Goal: Find contact information: Find contact information

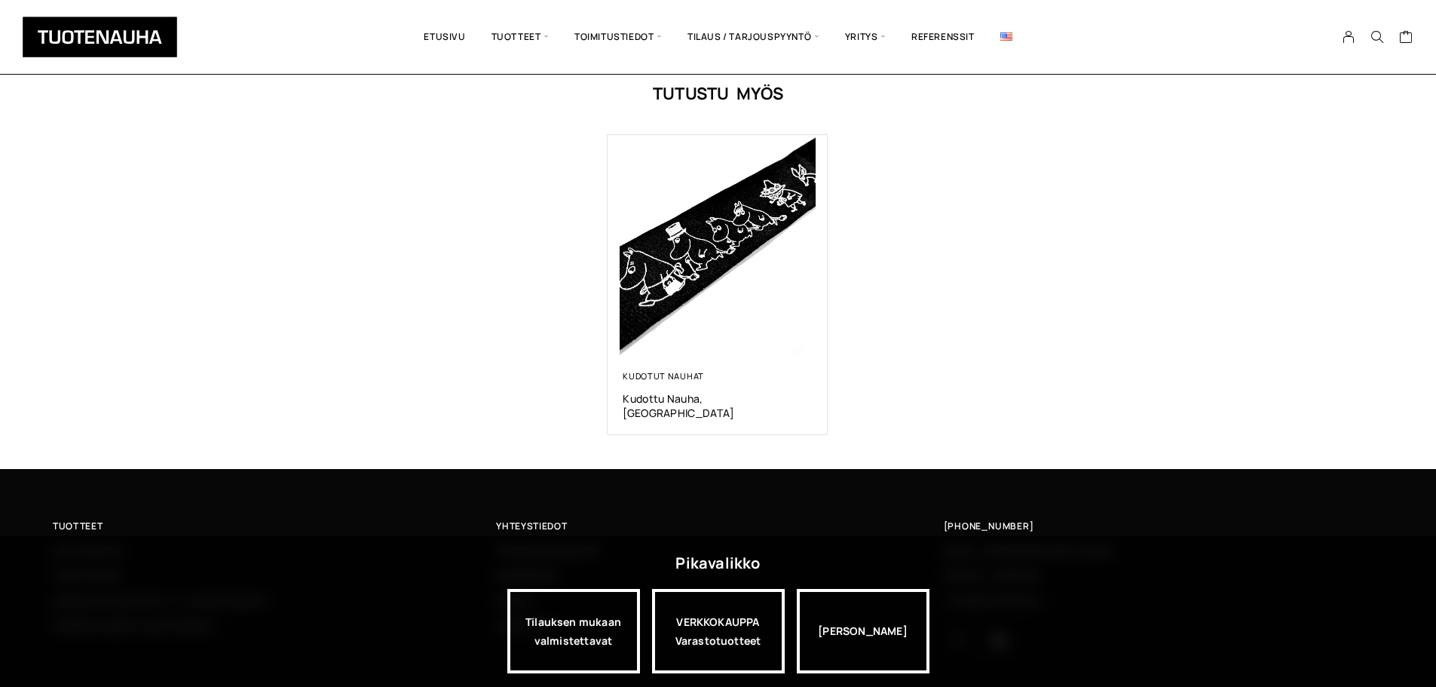
scroll to position [913, 0]
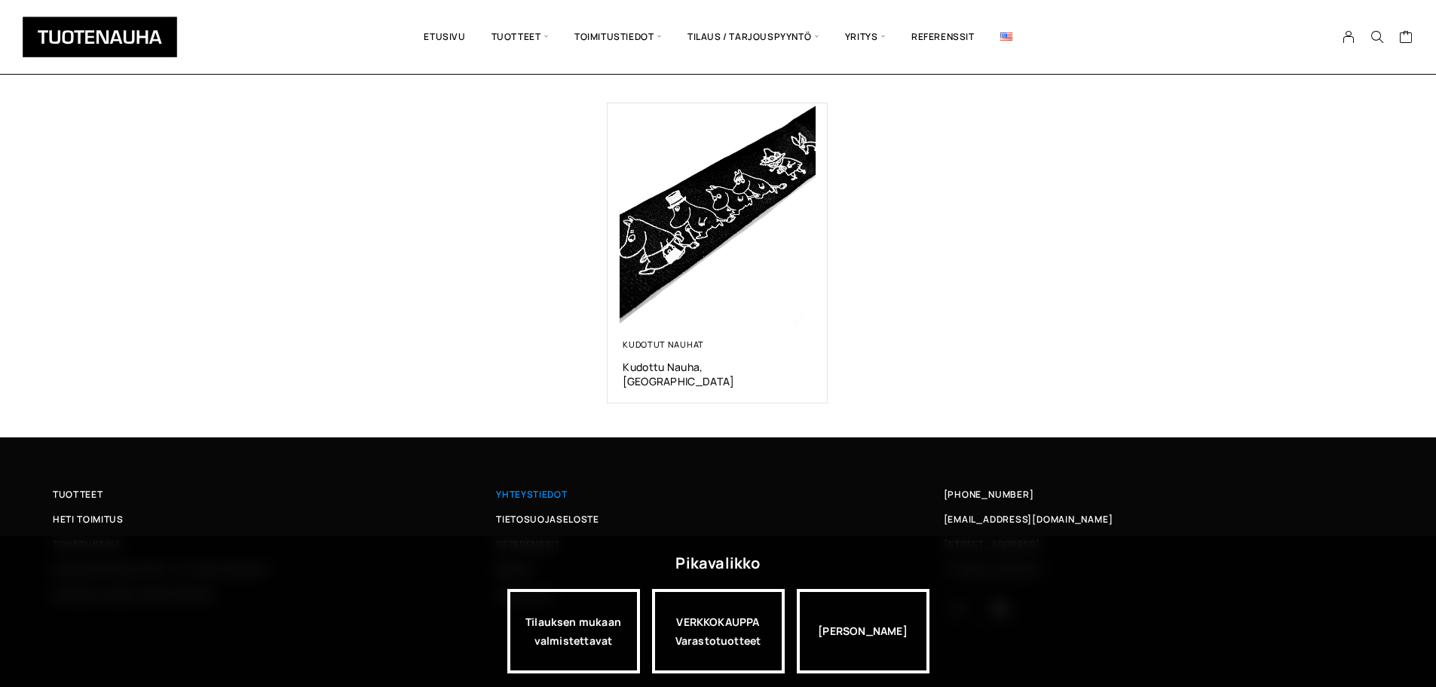
click at [532, 486] on span "Yhteystiedot" at bounding box center [531, 494] width 71 height 16
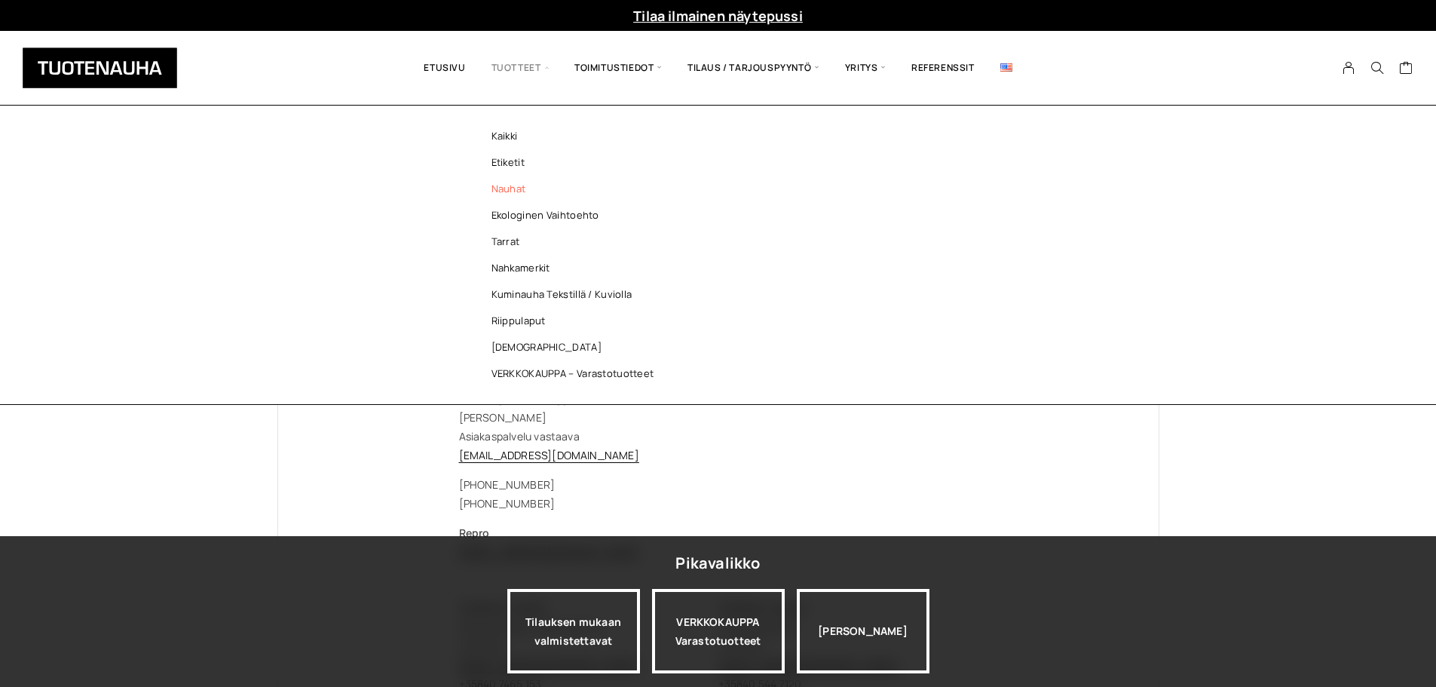
click at [509, 185] on link "Nauhat" at bounding box center [576, 189] width 219 height 26
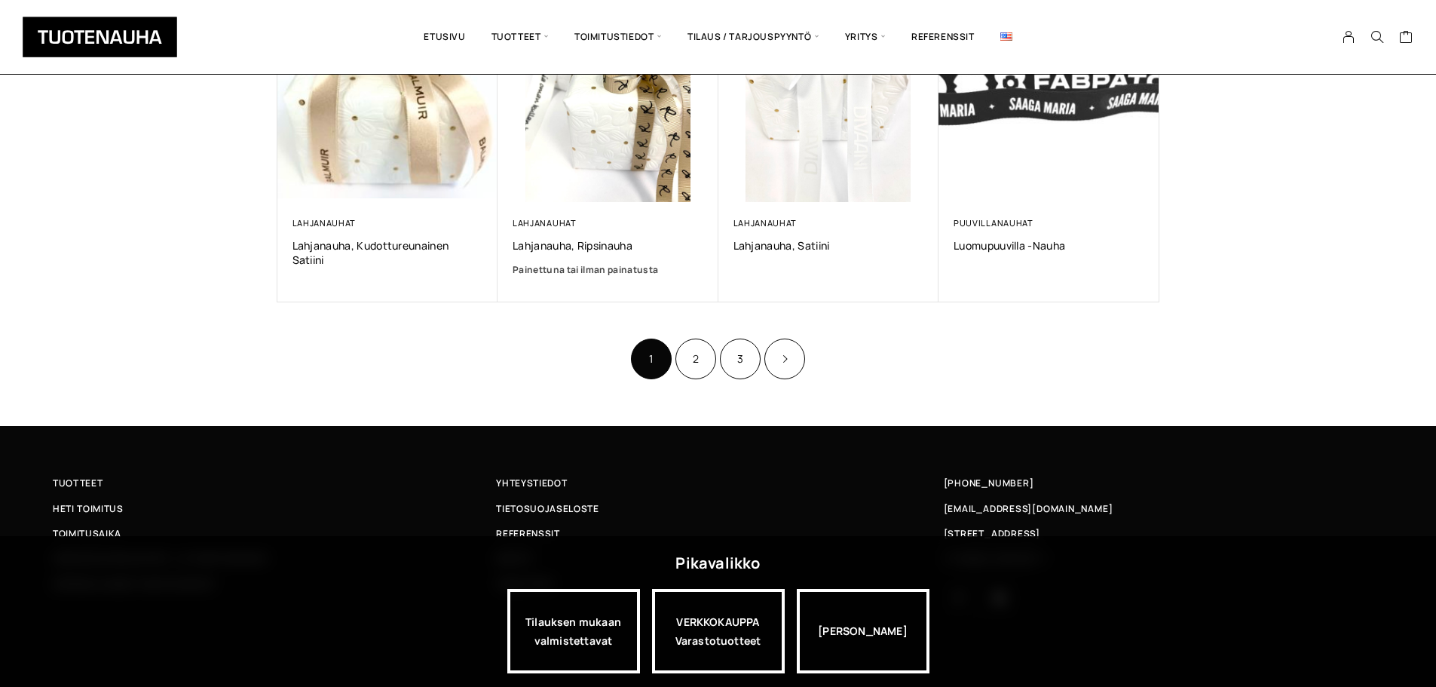
scroll to position [1017, 0]
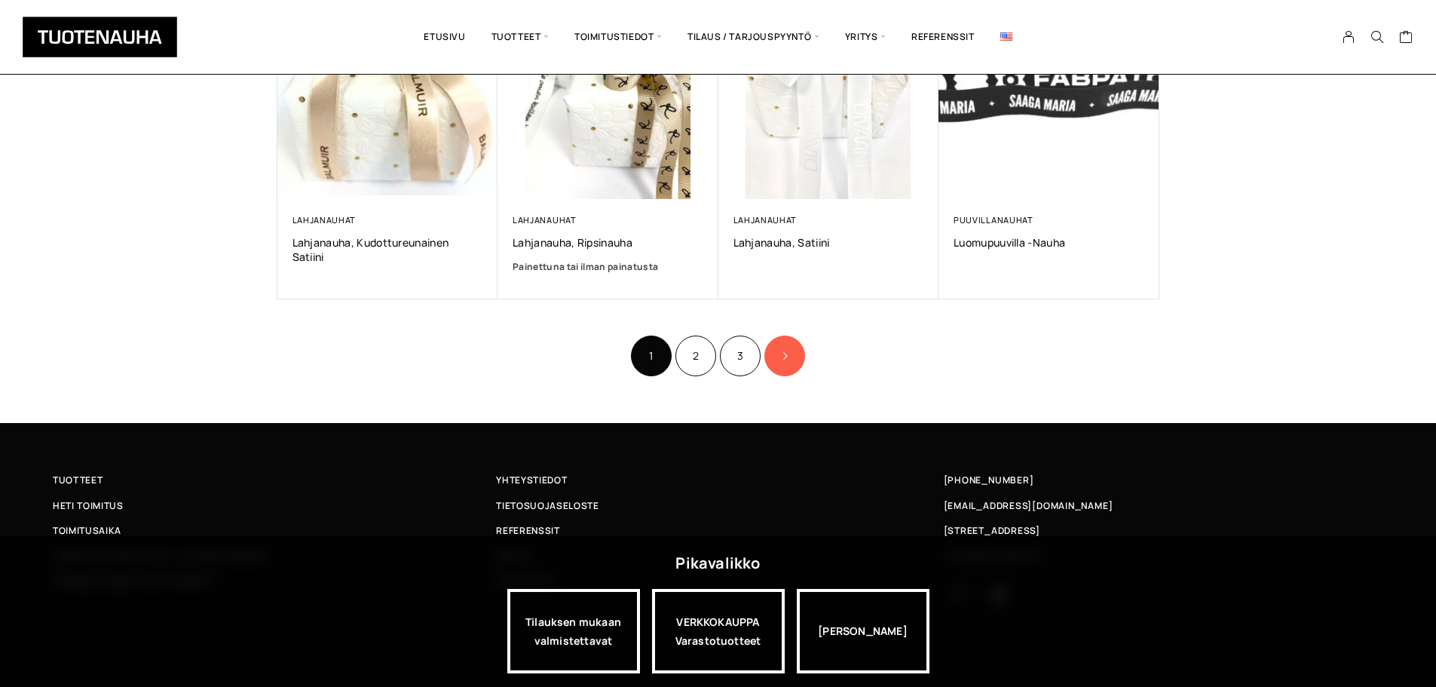
click at [783, 350] on link "Product Pagination" at bounding box center [784, 355] width 41 height 41
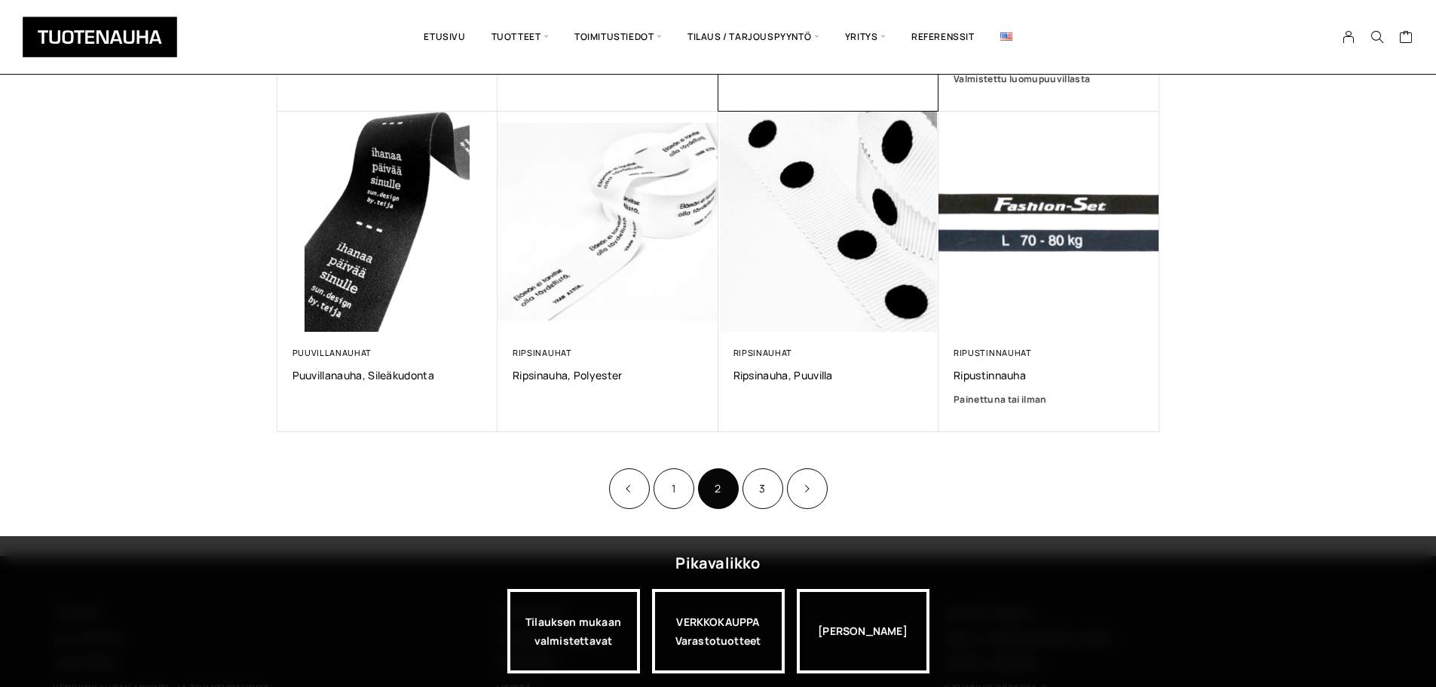
scroll to position [980, 0]
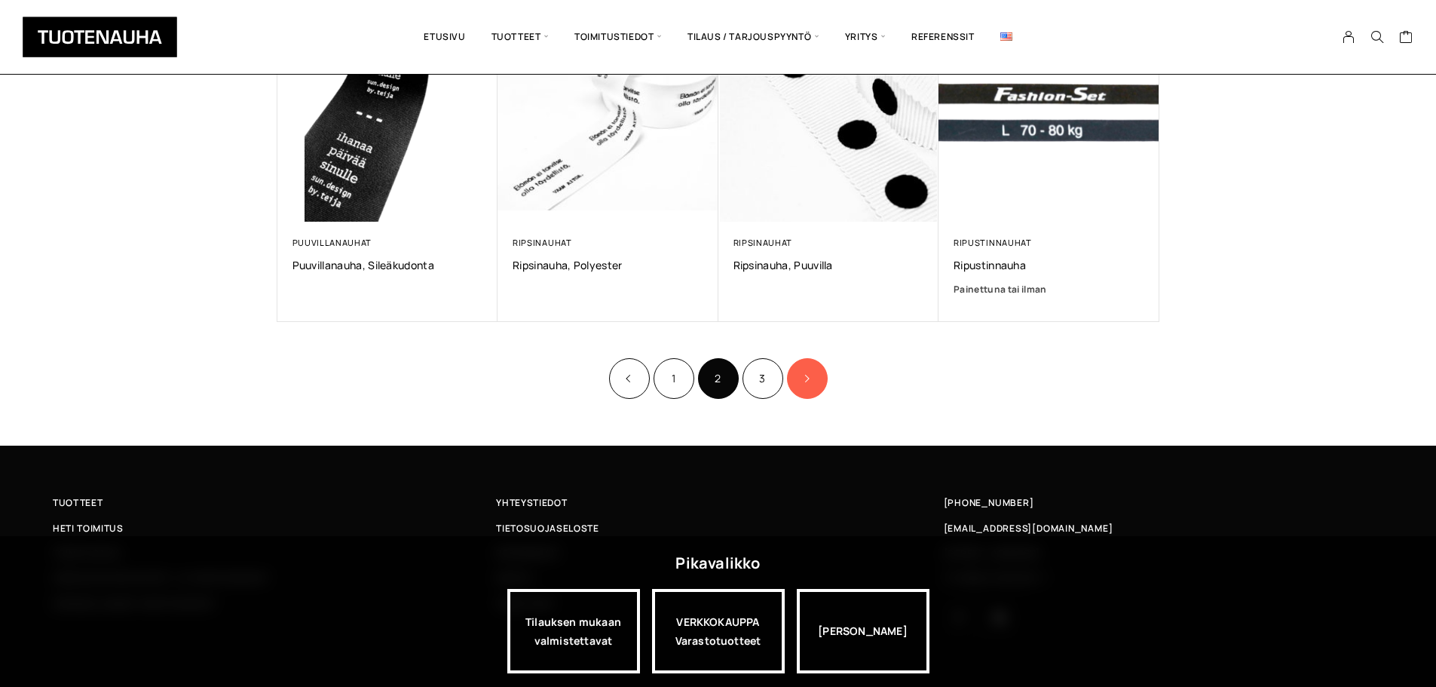
click at [800, 373] on link "Product Pagination" at bounding box center [807, 378] width 41 height 41
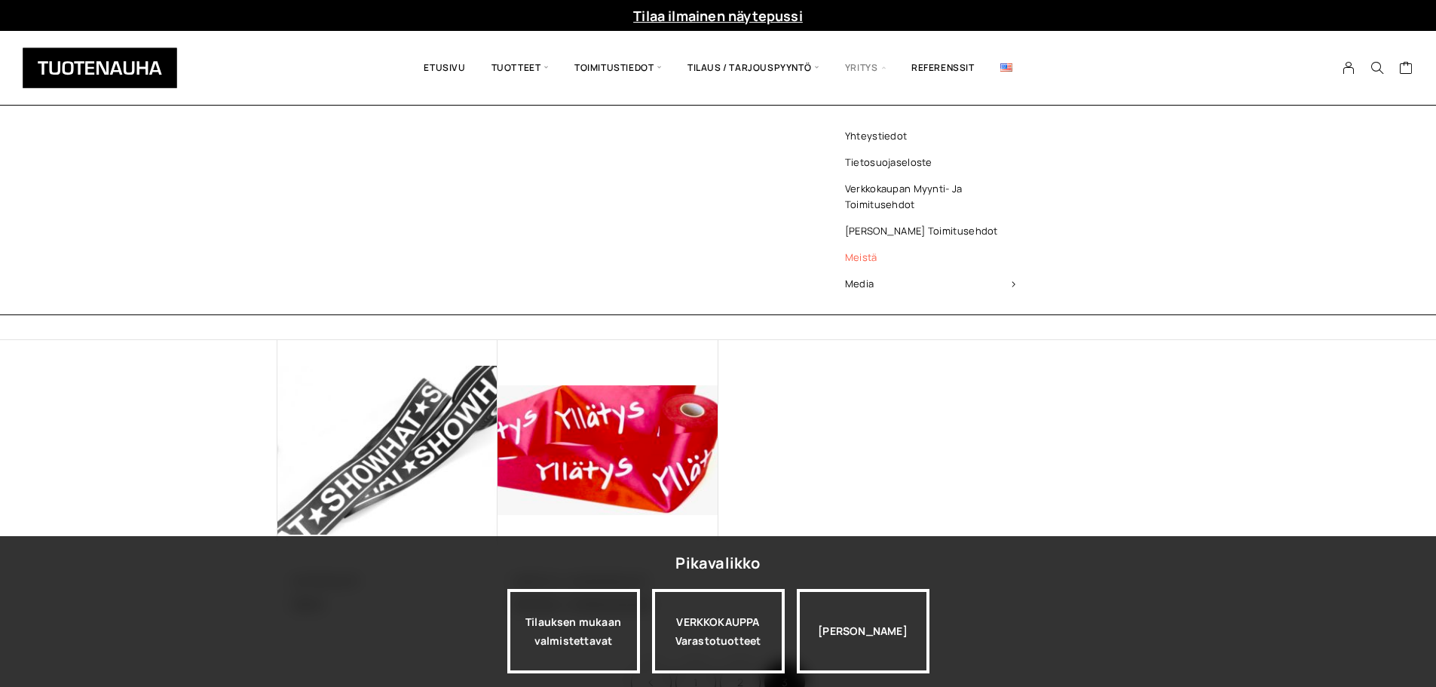
click at [859, 258] on link "Meistä" at bounding box center [930, 257] width 219 height 26
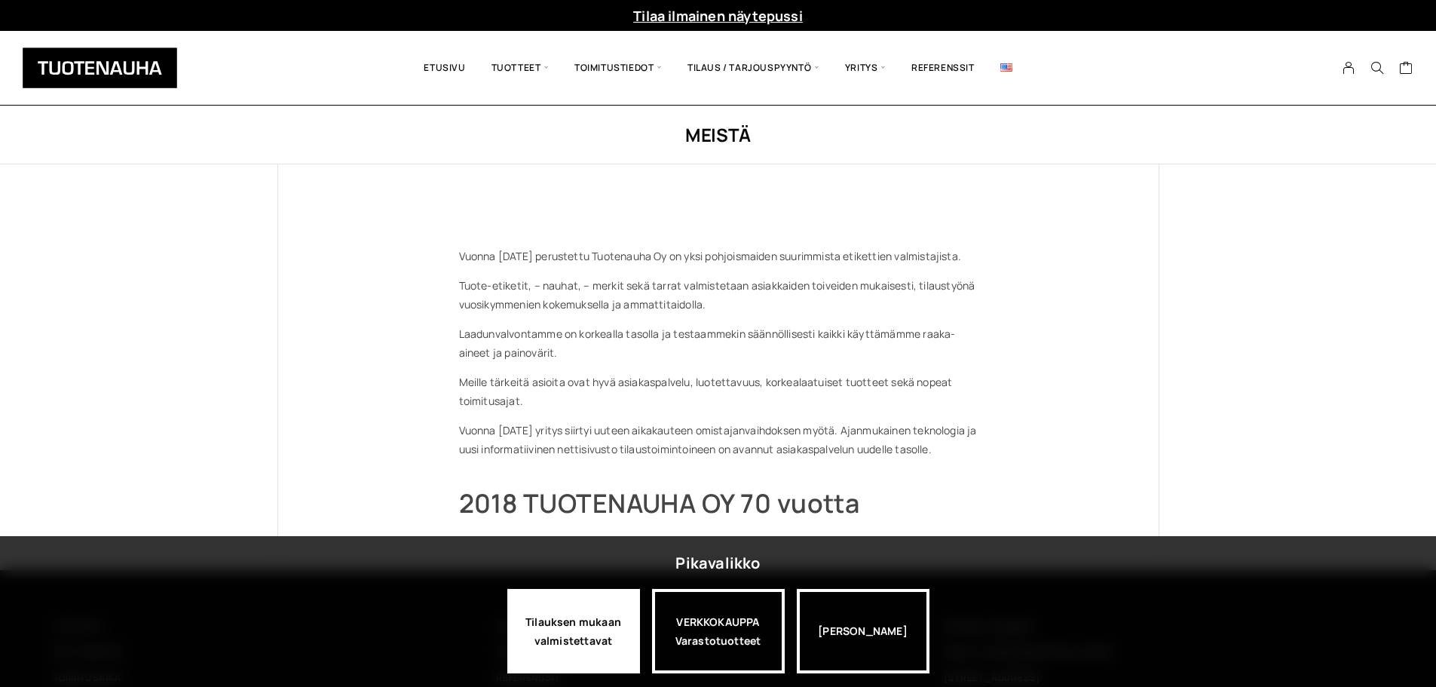
click at [599, 629] on div "Tilauksen mukaan valmistettavat" at bounding box center [573, 631] width 133 height 84
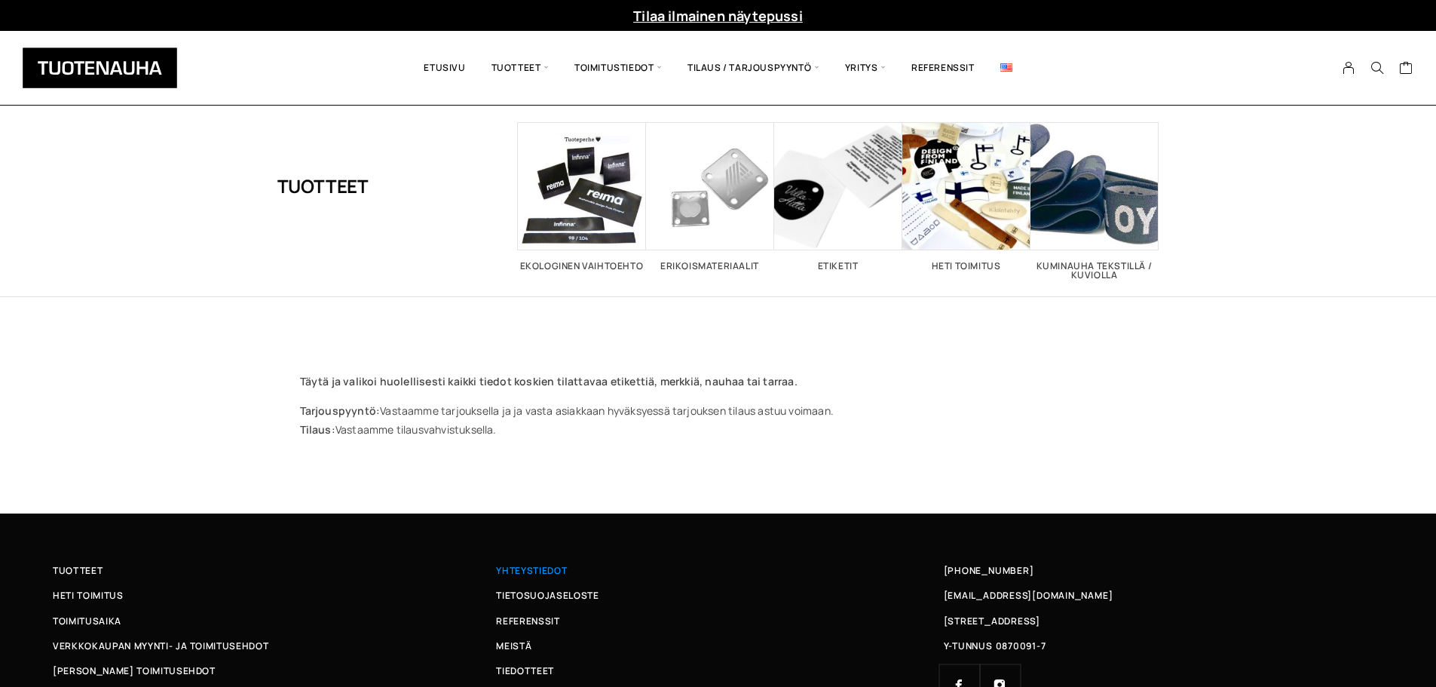
click at [534, 568] on span "Yhteystiedot" at bounding box center [531, 570] width 71 height 16
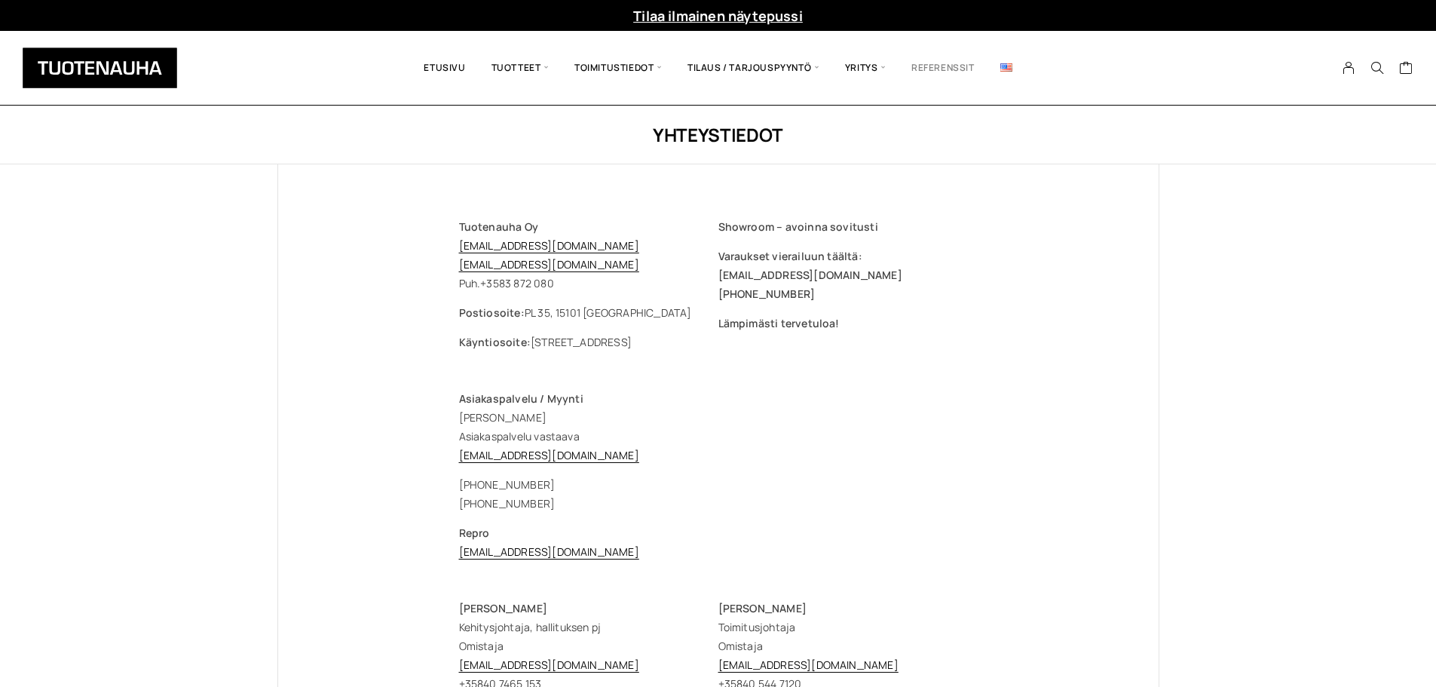
click at [929, 66] on link "Referenssit" at bounding box center [942, 67] width 89 height 51
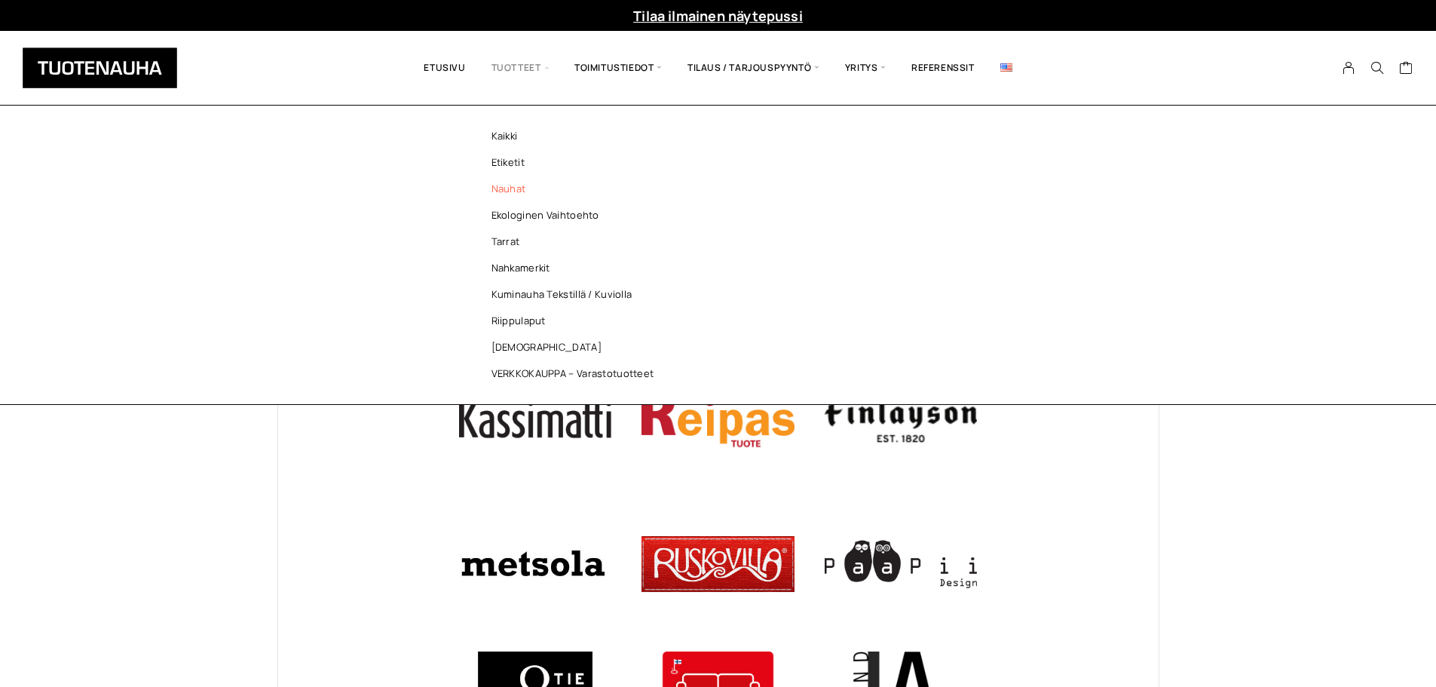
click at [512, 188] on link "Nauhat" at bounding box center [576, 189] width 219 height 26
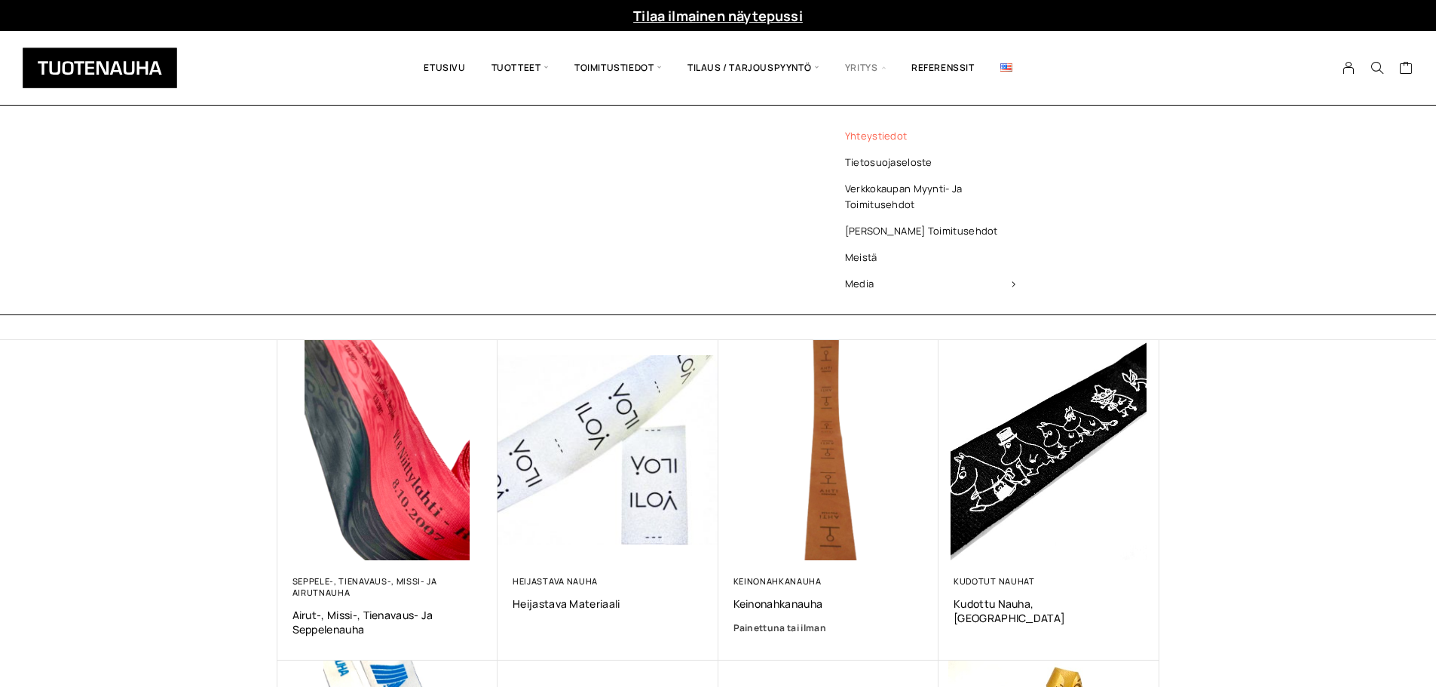
click at [874, 131] on link "Yhteystiedot" at bounding box center [930, 136] width 219 height 26
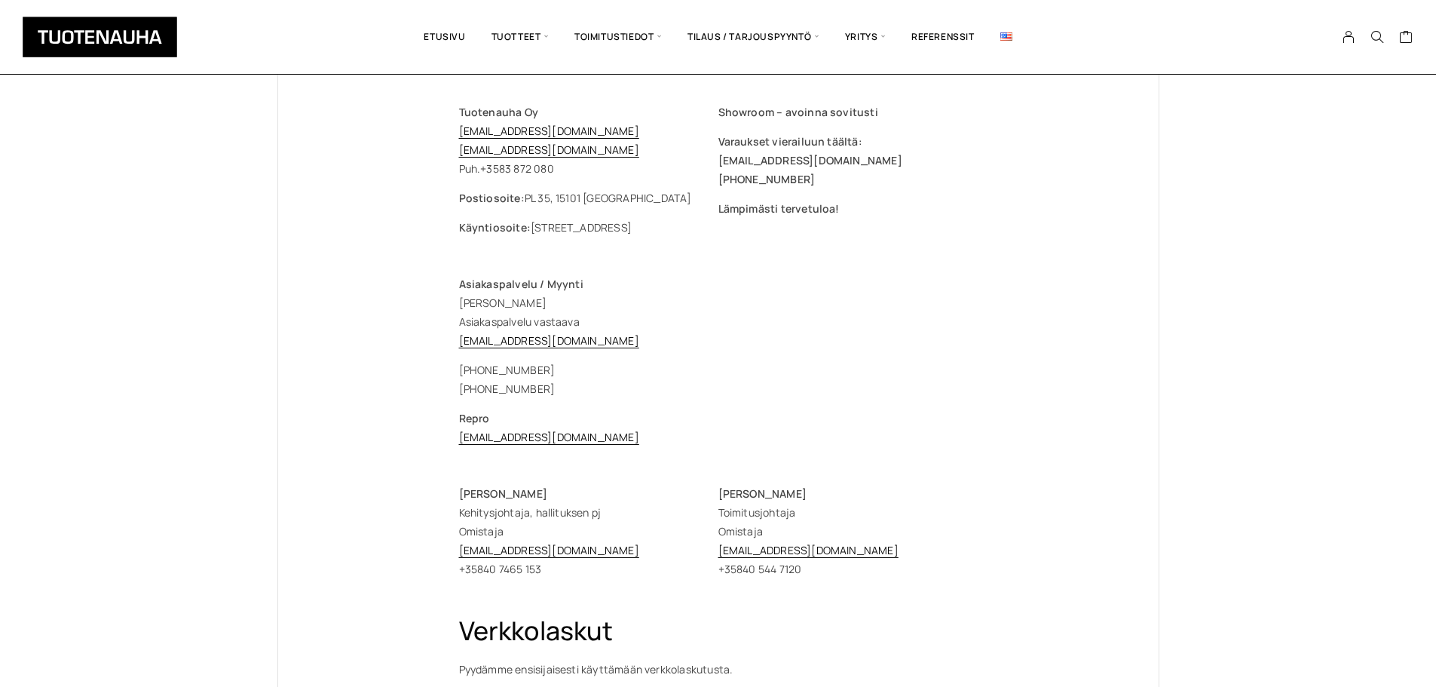
scroll to position [151, 0]
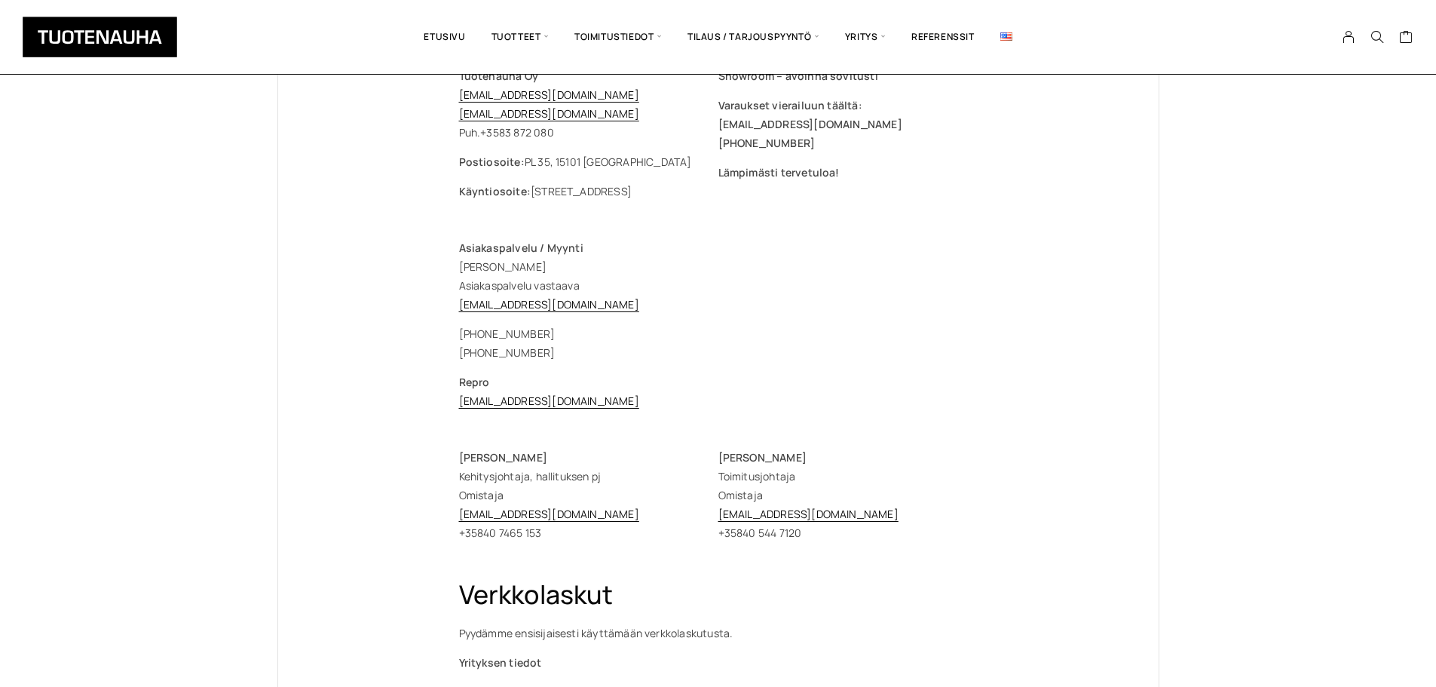
drag, startPoint x: 537, startPoint y: 267, endPoint x: 453, endPoint y: 274, distance: 84.7
click at [453, 274] on div "Tuotenauha Oy [EMAIL_ADDRESS][DOMAIN_NAME] [EMAIL_ADDRESS][DOMAIN_NAME] Puh. [P…" at bounding box center [718, 551] width 579 height 1074
copy p "[PERSON_NAME]"
click at [1157, 372] on div "Tuotenauha Oy [EMAIL_ADDRESS][DOMAIN_NAME] [EMAIL_ADDRESS][DOMAIN_NAME] Puh. [P…" at bounding box center [718, 551] width 880 height 1074
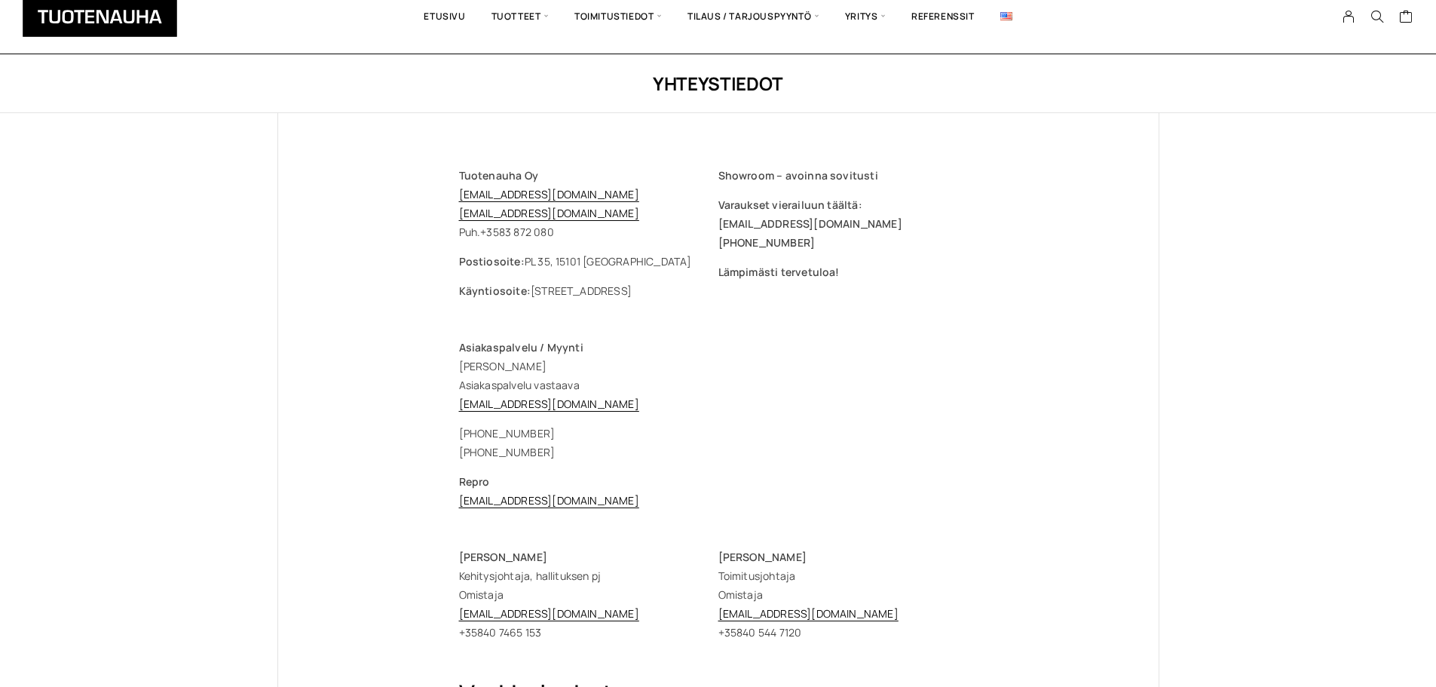
scroll to position [0, 0]
